Goal: Information Seeking & Learning: Learn about a topic

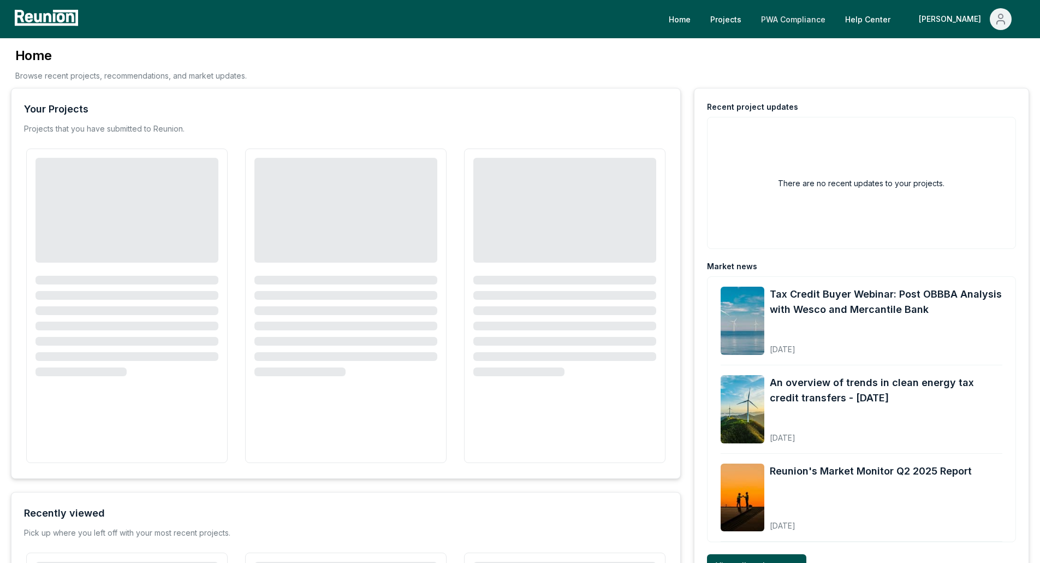
click at [834, 20] on link "PWA Compliance" at bounding box center [793, 19] width 82 height 22
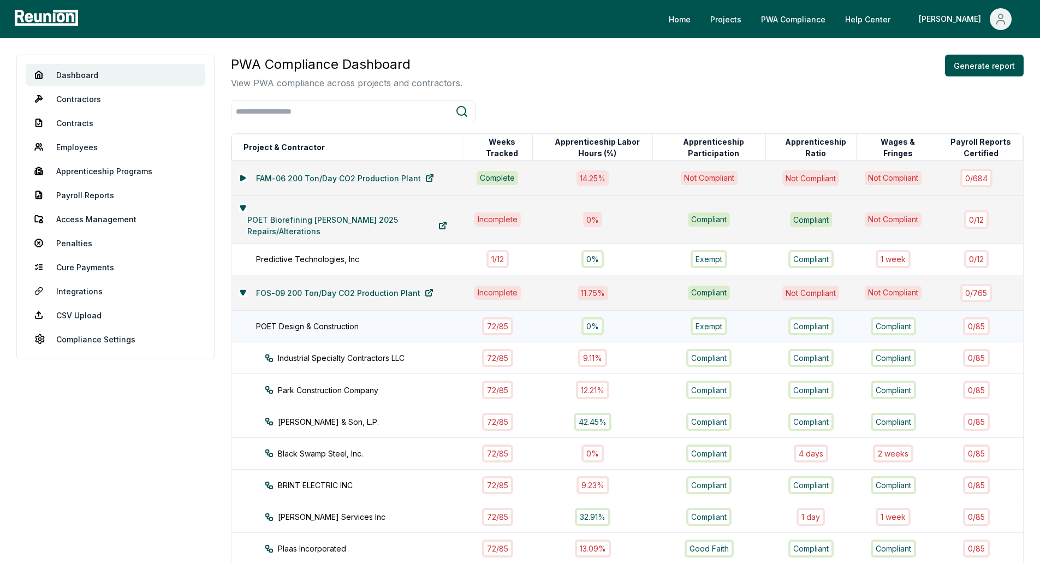
click at [343, 326] on div "POET Design & Construction" at bounding box center [364, 325] width 217 height 11
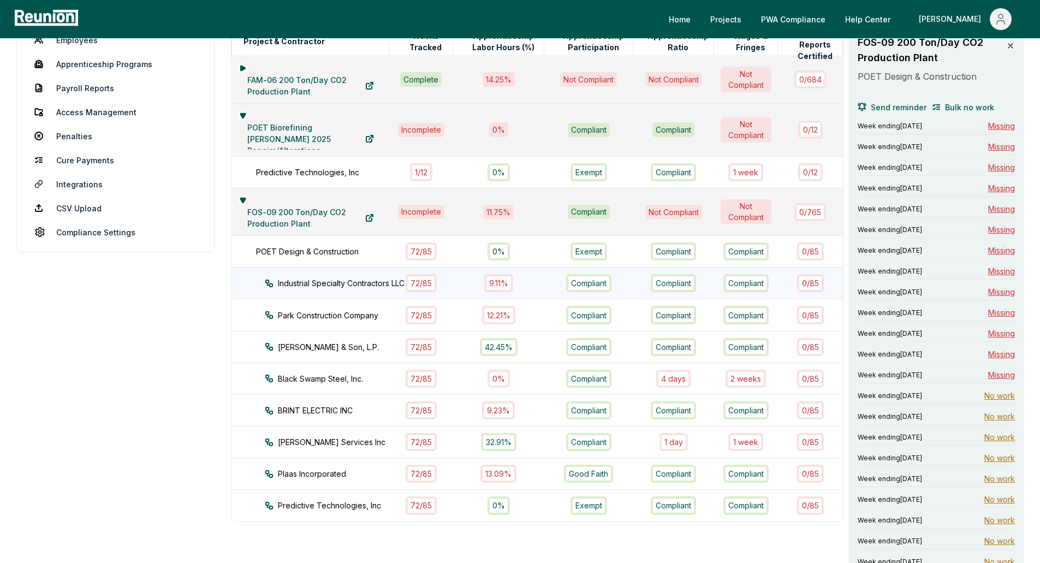
scroll to position [109, 0]
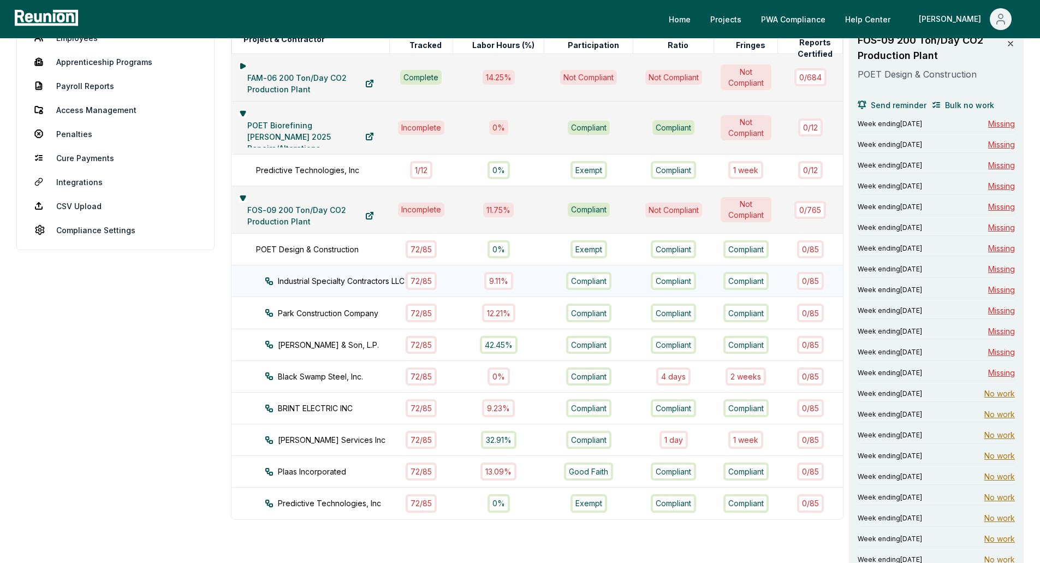
click at [384, 278] on div "Industrial Specialty Contractors LLC" at bounding box center [337, 280] width 145 height 11
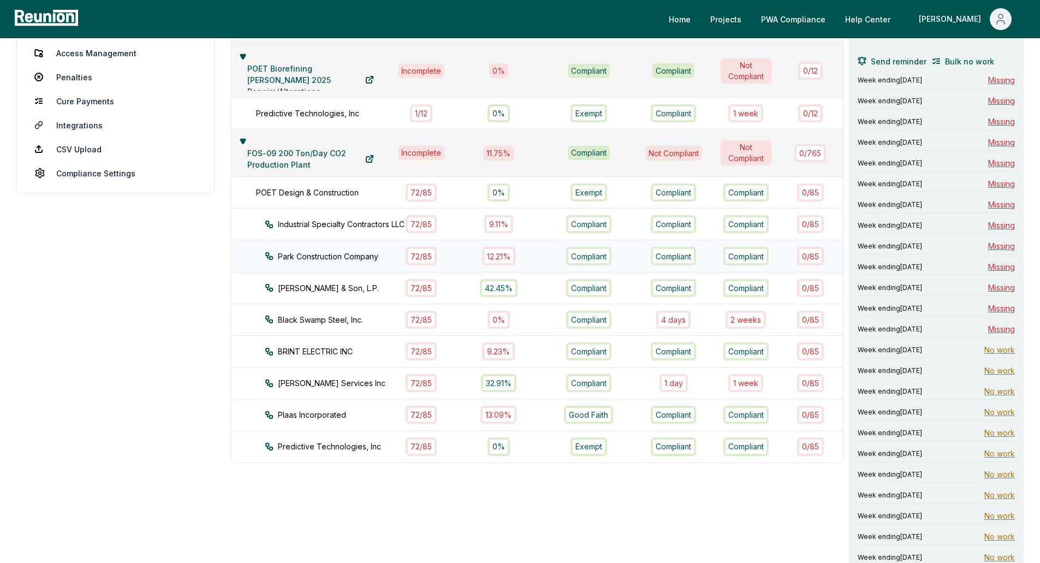
scroll to position [164, 0]
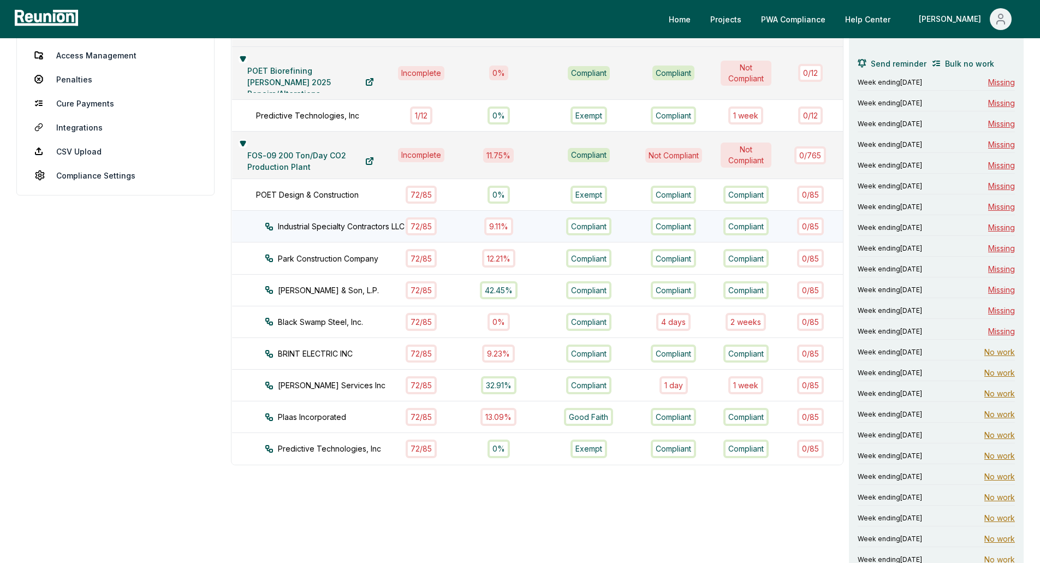
click at [509, 226] on div "9.11%" at bounding box center [498, 226] width 29 height 18
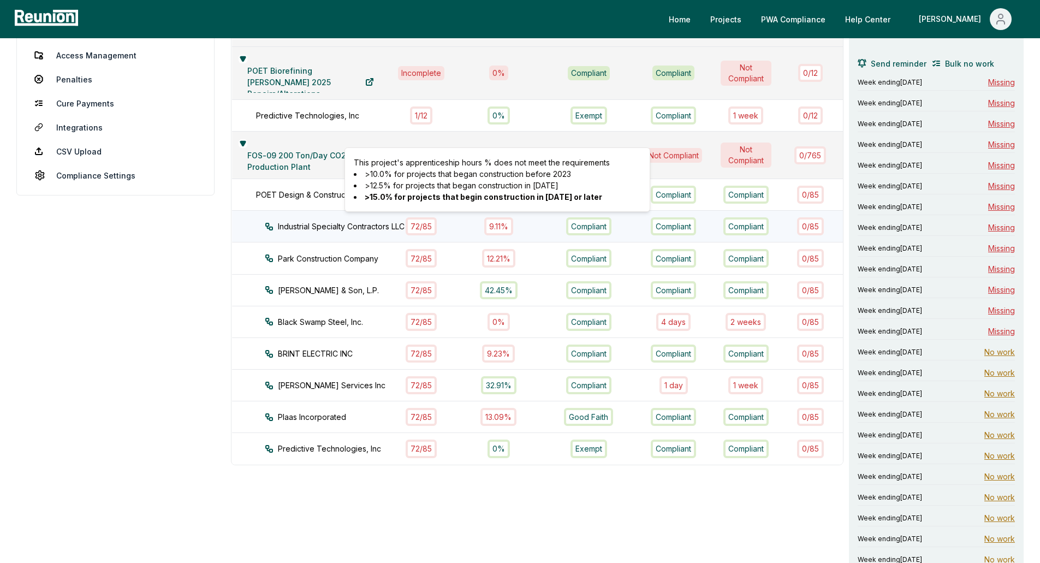
click at [496, 219] on div "9.11%" at bounding box center [498, 226] width 29 height 18
